Goal: Information Seeking & Learning: Learn about a topic

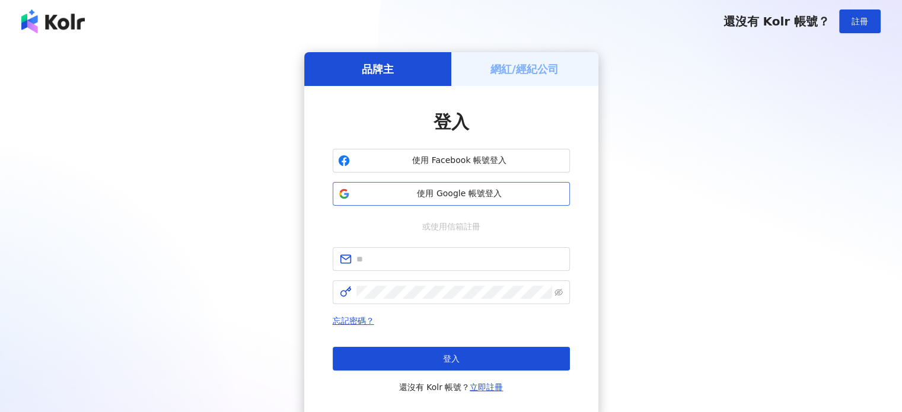
click at [438, 193] on span "使用 Google 帳號登入" at bounding box center [460, 194] width 210 height 12
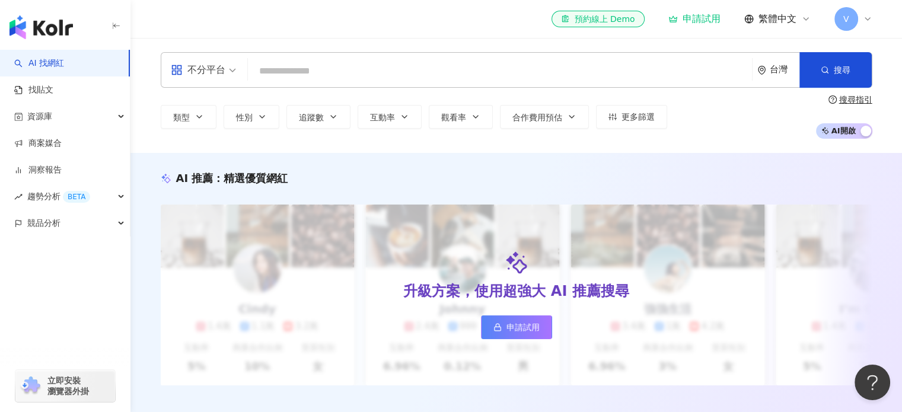
drag, startPoint x: 266, startPoint y: 77, endPoint x: 287, endPoint y: 68, distance: 22.4
click at [283, 69] on input "search" at bounding box center [500, 71] width 495 height 23
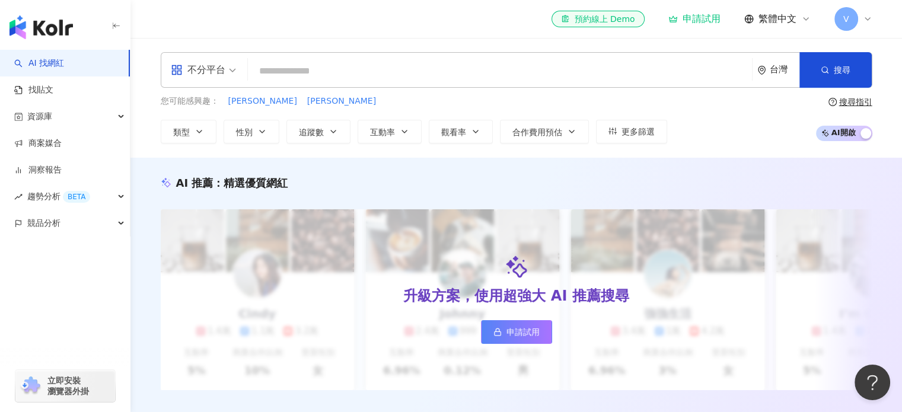
click at [288, 69] on input "search" at bounding box center [500, 71] width 495 height 23
type input "**********"
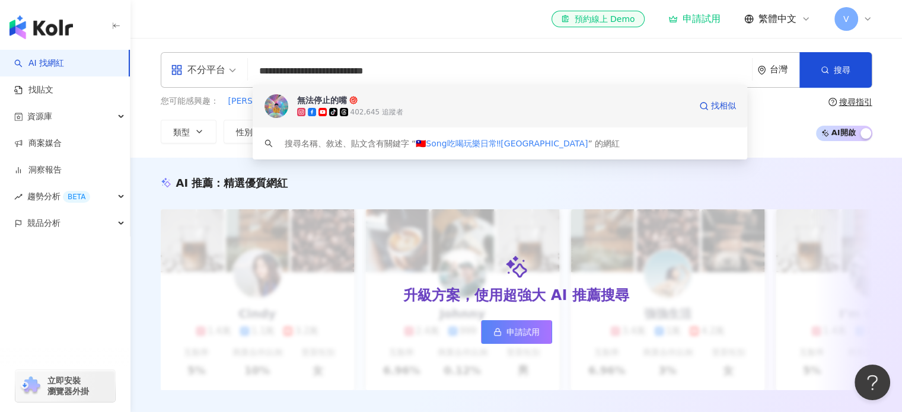
click at [353, 112] on div "402,645 追蹤者" at bounding box center [376, 112] width 53 height 10
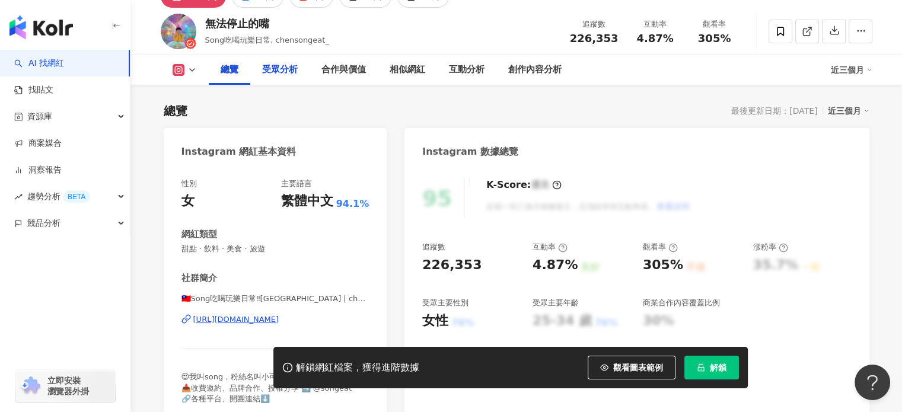
scroll to position [46, 0]
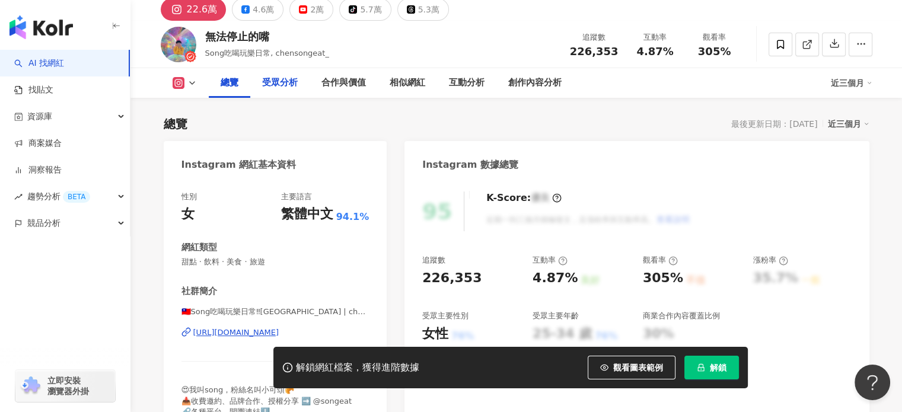
click at [285, 85] on div "受眾分析" at bounding box center [280, 83] width 36 height 14
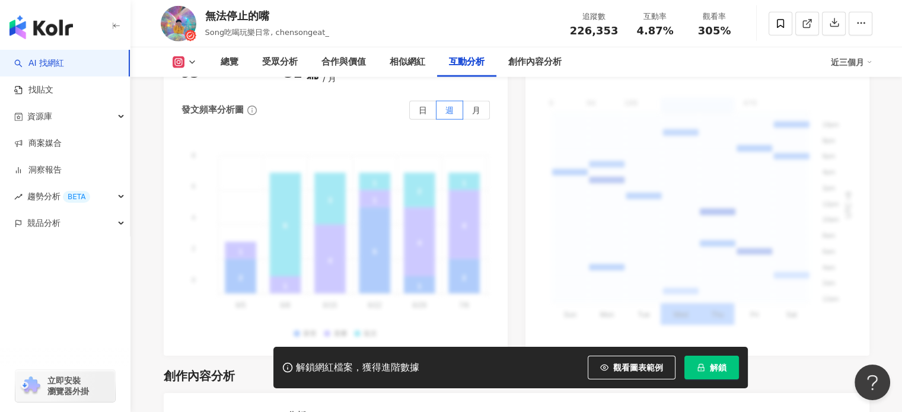
scroll to position [2721, 0]
